Goal: Task Accomplishment & Management: Manage account settings

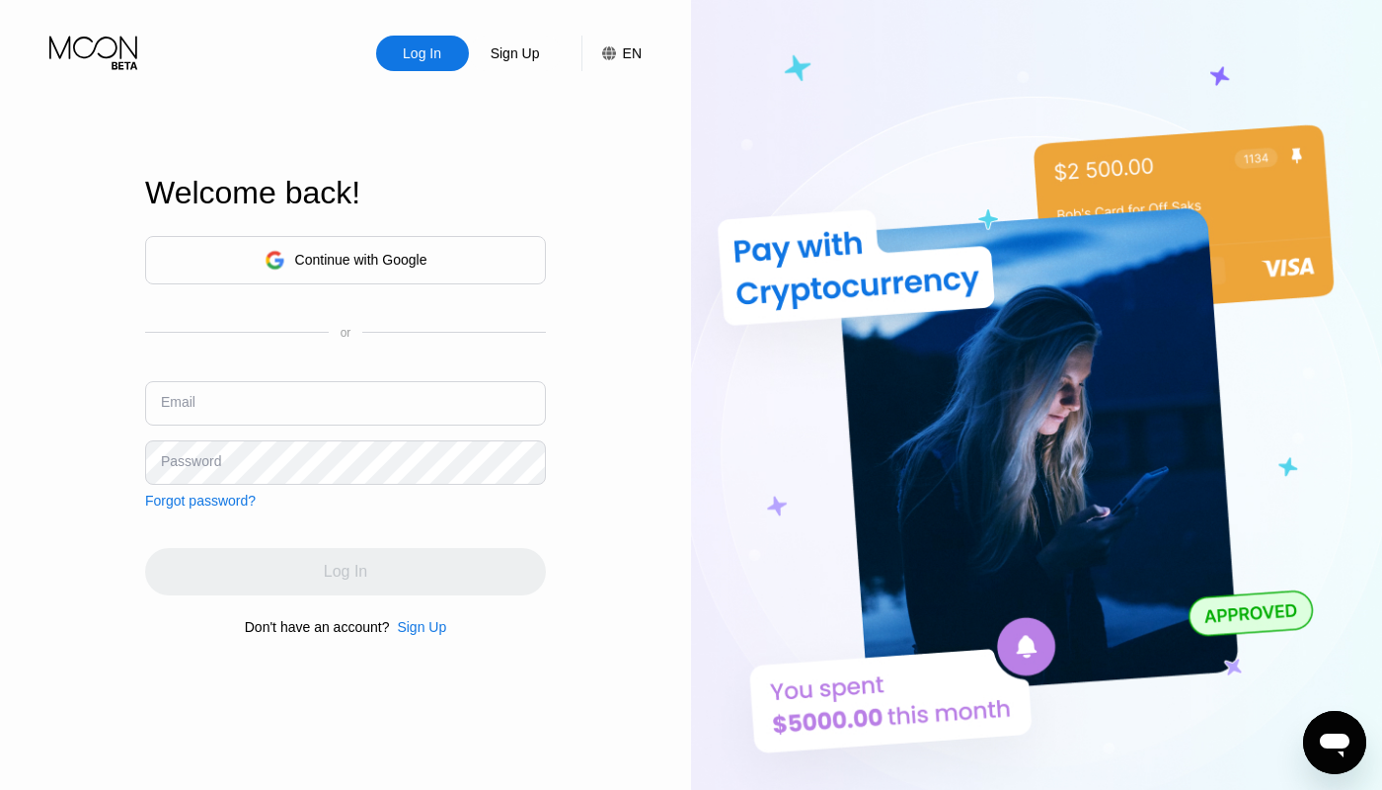
click at [218, 413] on input "text" at bounding box center [345, 403] width 401 height 44
paste input "paywithmomyenoto2928@ahanim.com"
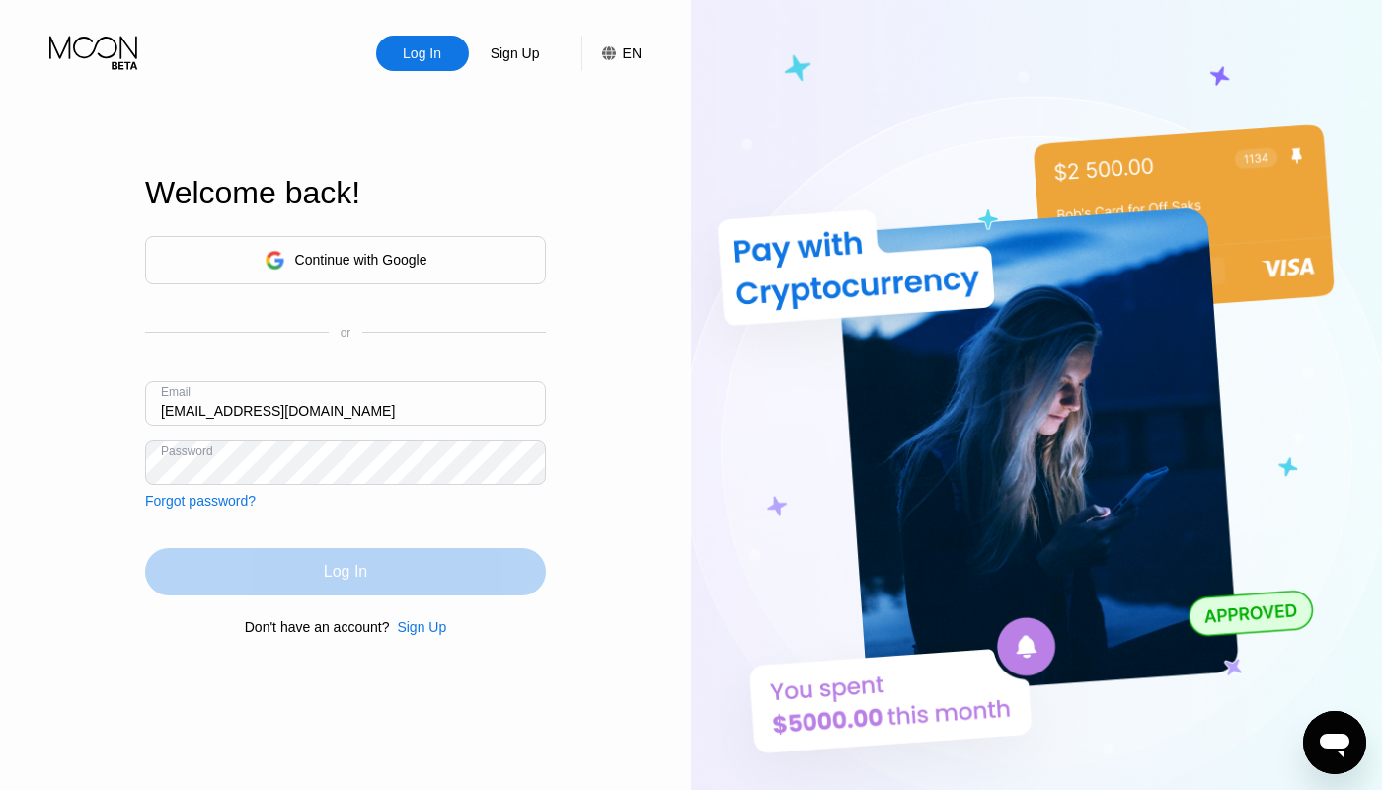
click at [309, 571] on div "Log In" at bounding box center [345, 571] width 401 height 47
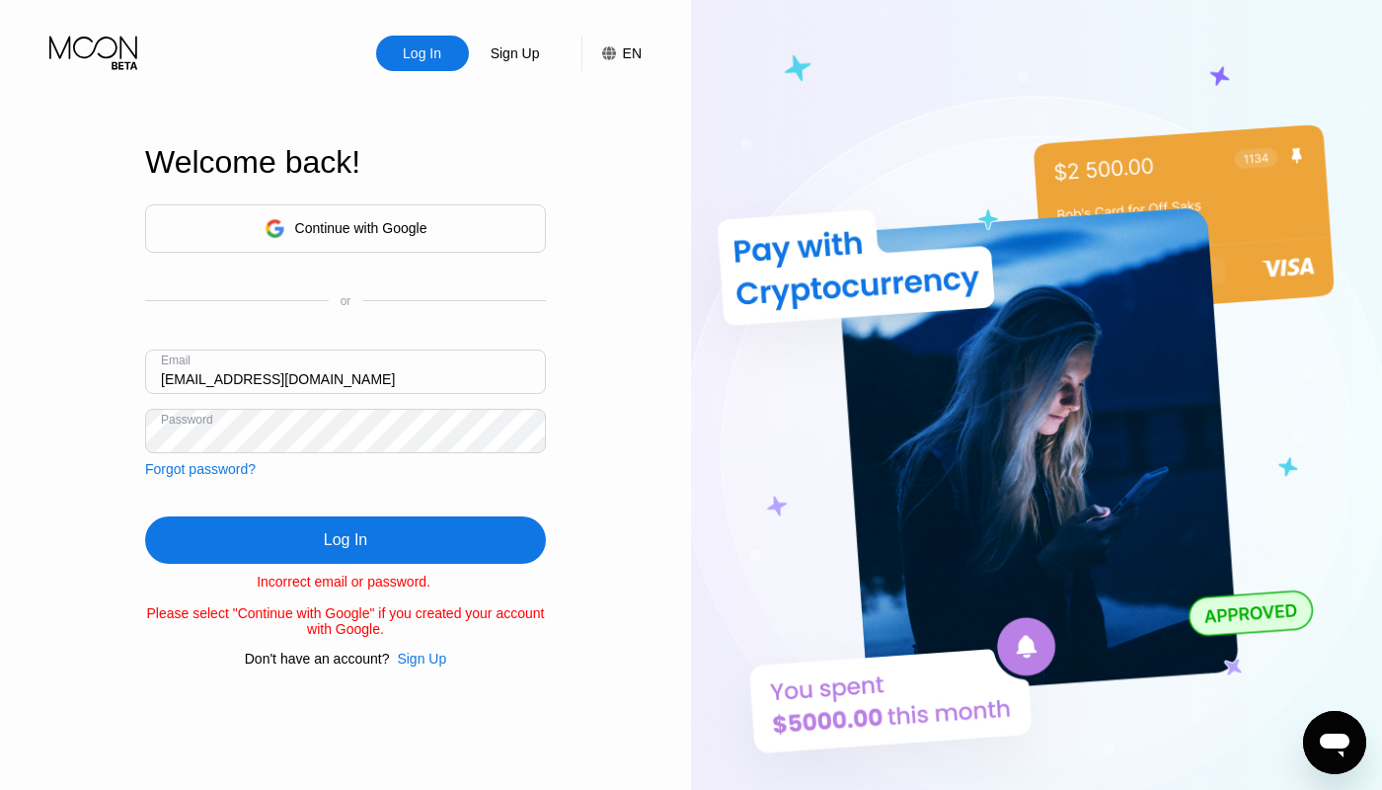
drag, startPoint x: 231, startPoint y: 374, endPoint x: -11, endPoint y: 296, distance: 254.2
click at [145, 350] on input "paywithmomyenoto2928@ahanim.com" at bounding box center [345, 372] width 401 height 44
click at [179, 383] on input "zmyenoto2928@ahanim.com" at bounding box center [345, 372] width 401 height 44
click at [170, 379] on input "zmyenoto2928@ahanim.com" at bounding box center [345, 372] width 401 height 44
drag, startPoint x: 191, startPoint y: 378, endPoint x: 92, endPoint y: 367, distance: 99.3
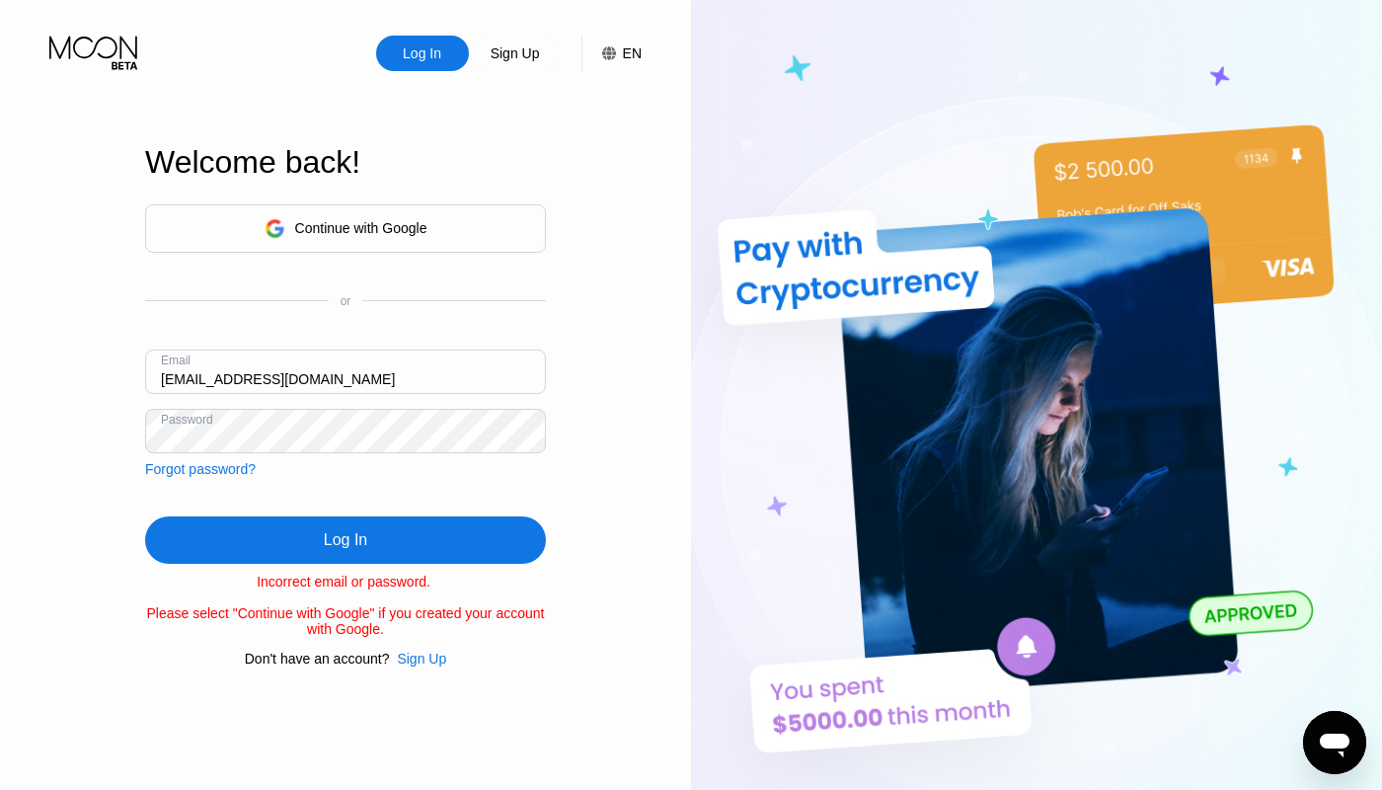
click at [145, 367] on input "zmyenoto2928@ahanim.com" at bounding box center [345, 372] width 401 height 44
drag, startPoint x: 165, startPoint y: 381, endPoint x: 104, endPoint y: 362, distance: 64.0
click at [145, 364] on input "enoto2928@ahanim.com" at bounding box center [345, 372] width 401 height 44
click at [158, 380] on input "noto2928@ahanim.com" at bounding box center [345, 372] width 401 height 44
click at [172, 383] on input "ynoto2928@ahanim.com" at bounding box center [345, 372] width 401 height 44
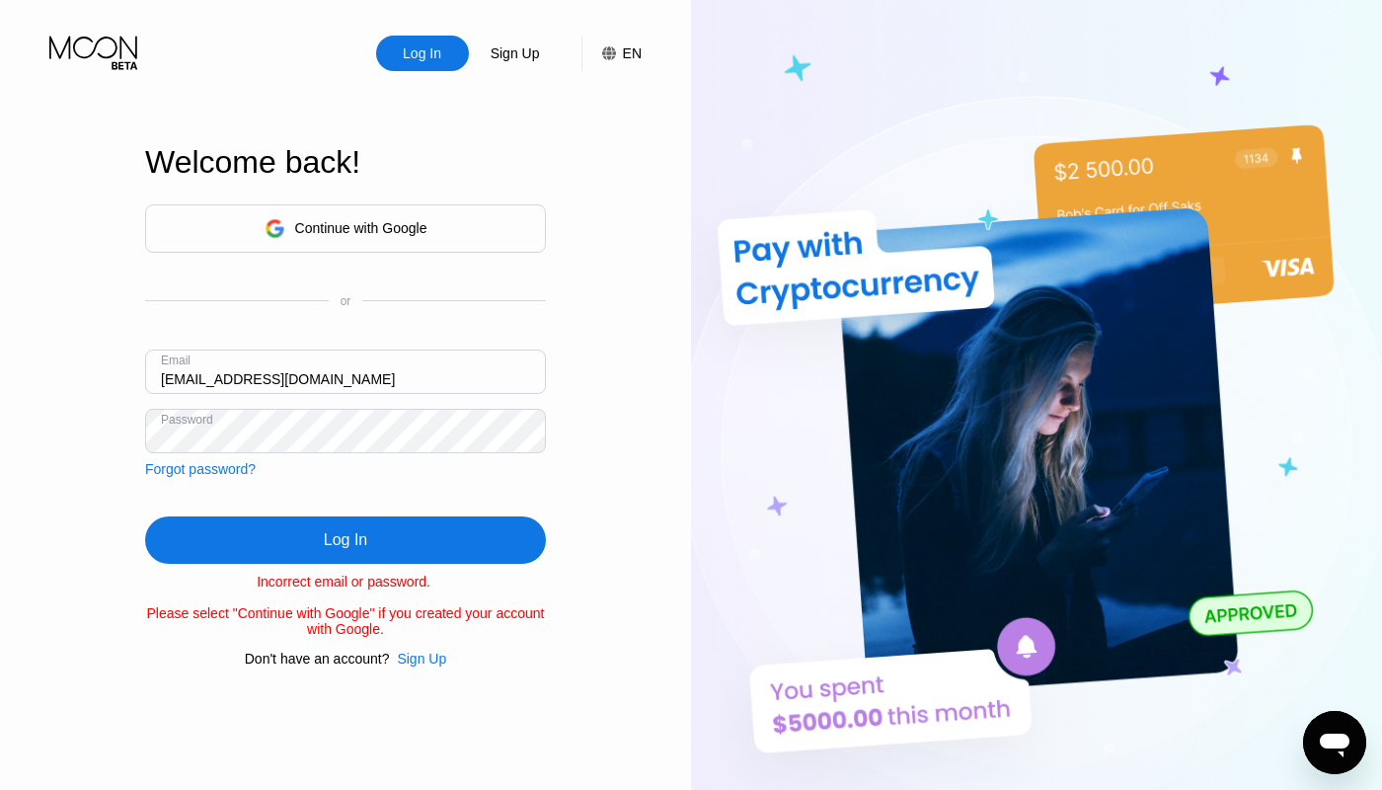
click at [587, 173] on div "Log In Sign Up EN Language English Save Welcome back! Continue with Google or E…" at bounding box center [345, 434] width 691 height 869
click at [301, 376] on input "mynoto2928@ahanim.com" at bounding box center [345, 372] width 401 height 44
paste input "e"
click at [322, 524] on div "Log In" at bounding box center [345, 539] width 401 height 47
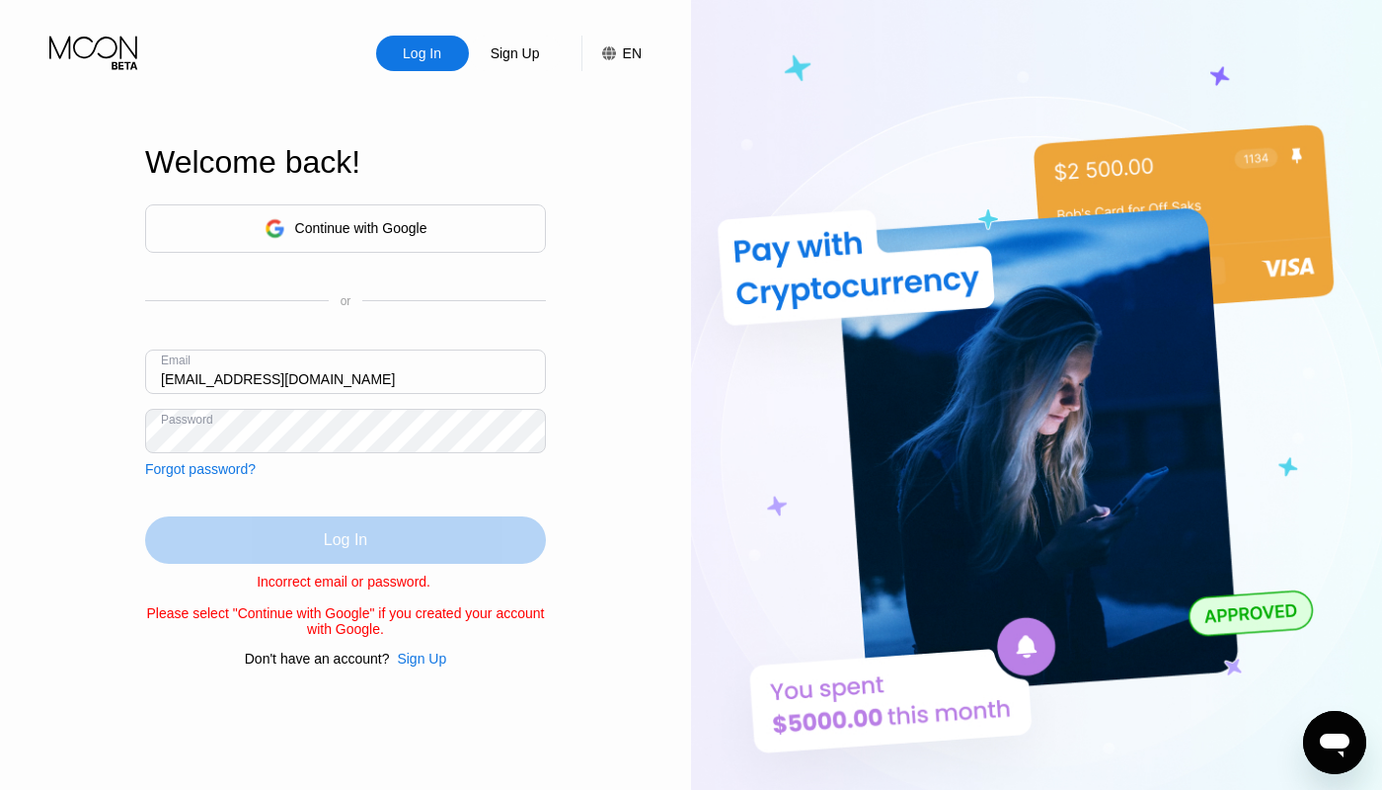
click at [302, 537] on div "Log In" at bounding box center [345, 539] width 401 height 47
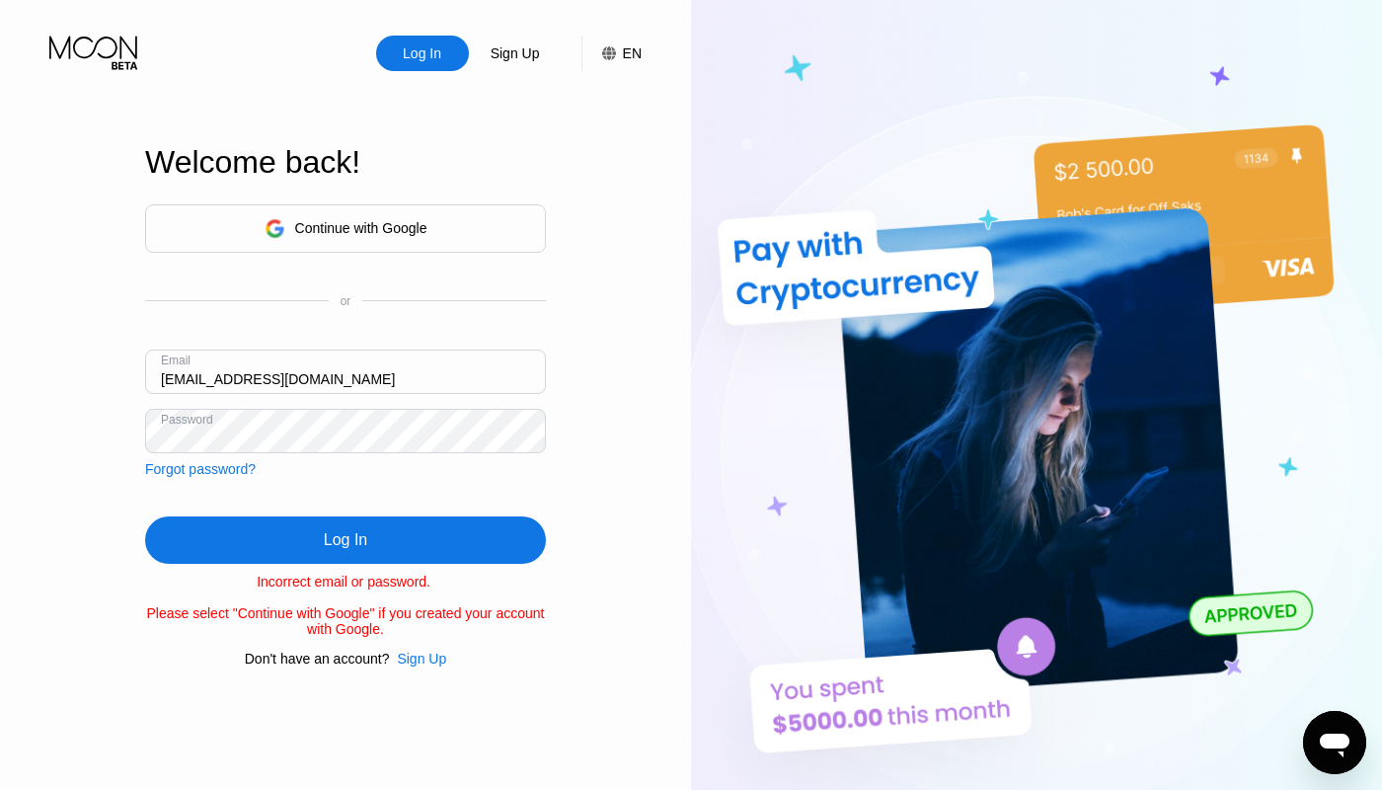
click at [160, 378] on input "enoto2928@ahanim.com" at bounding box center [345, 372] width 401 height 44
type input "yenoto2928@ahanim.com"
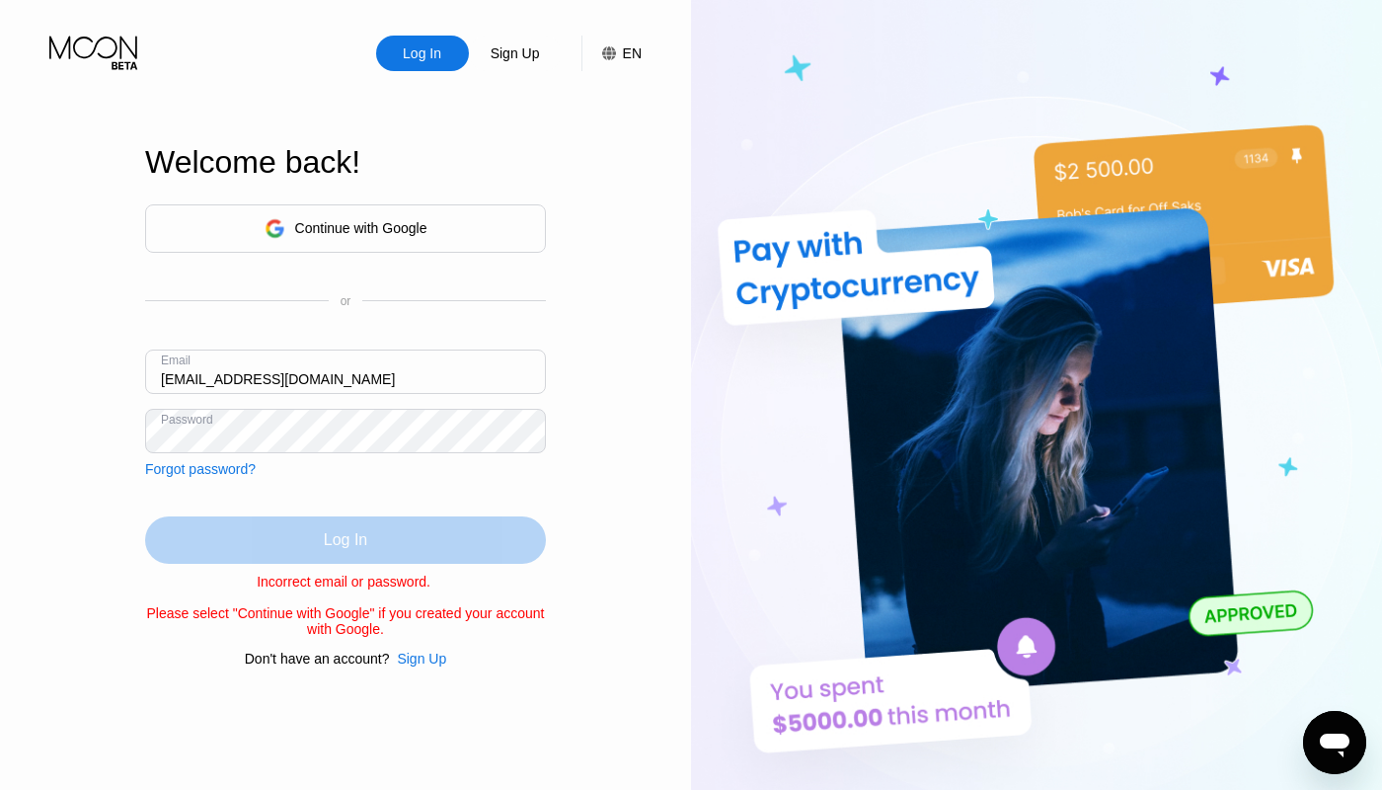
click at [286, 551] on div "Log In" at bounding box center [345, 539] width 401 height 47
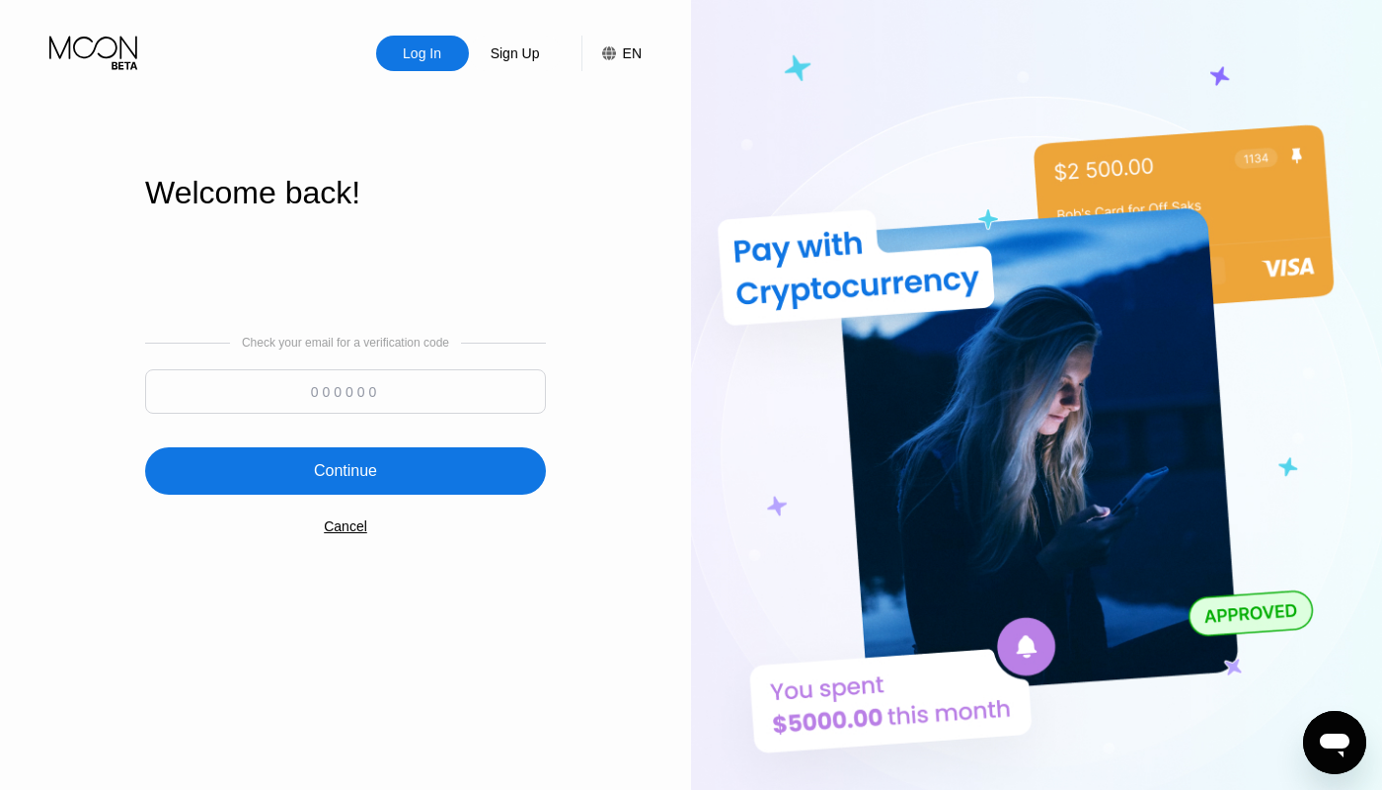
click at [318, 377] on input at bounding box center [345, 391] width 401 height 44
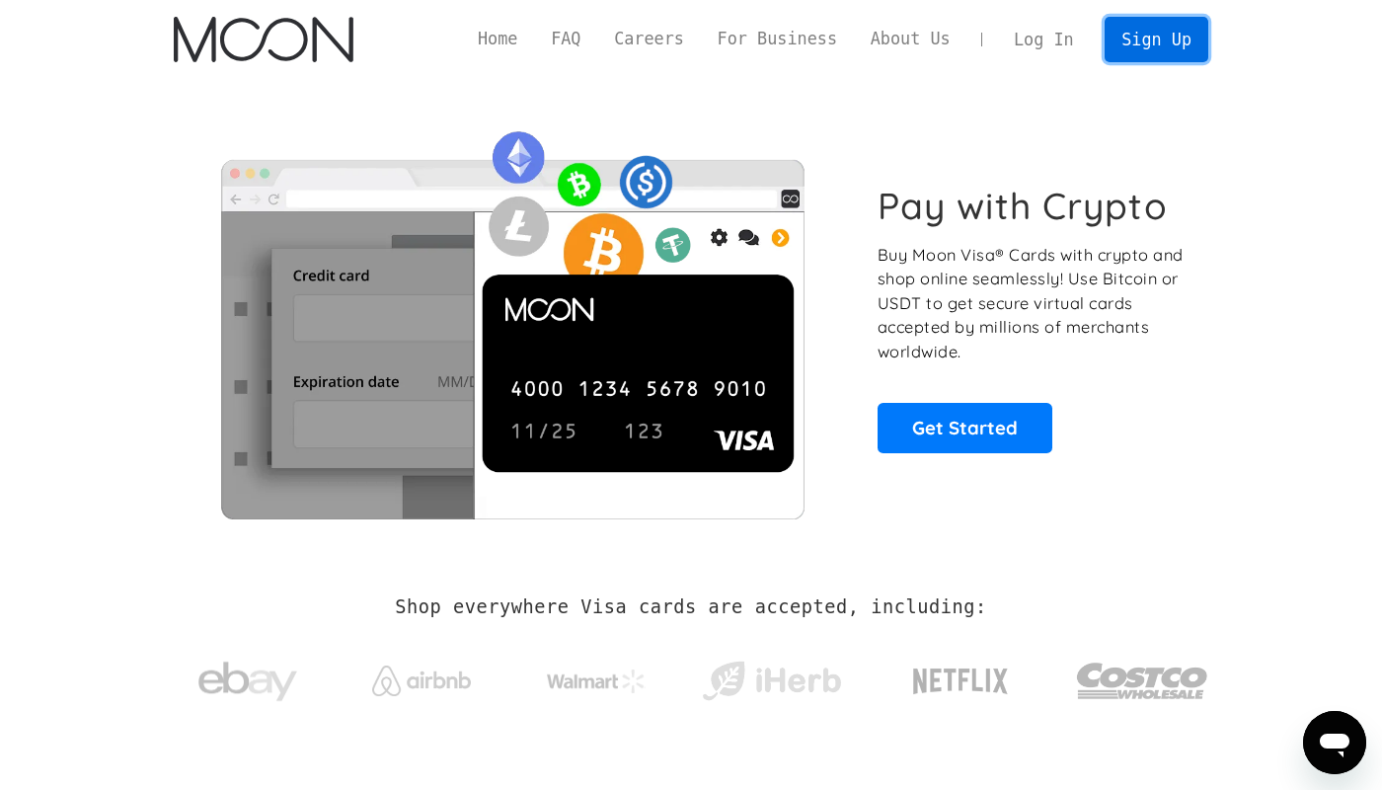
click at [1130, 38] on link "Sign Up" at bounding box center [1156, 39] width 103 height 44
